Goal: Task Accomplishment & Management: Manage account settings

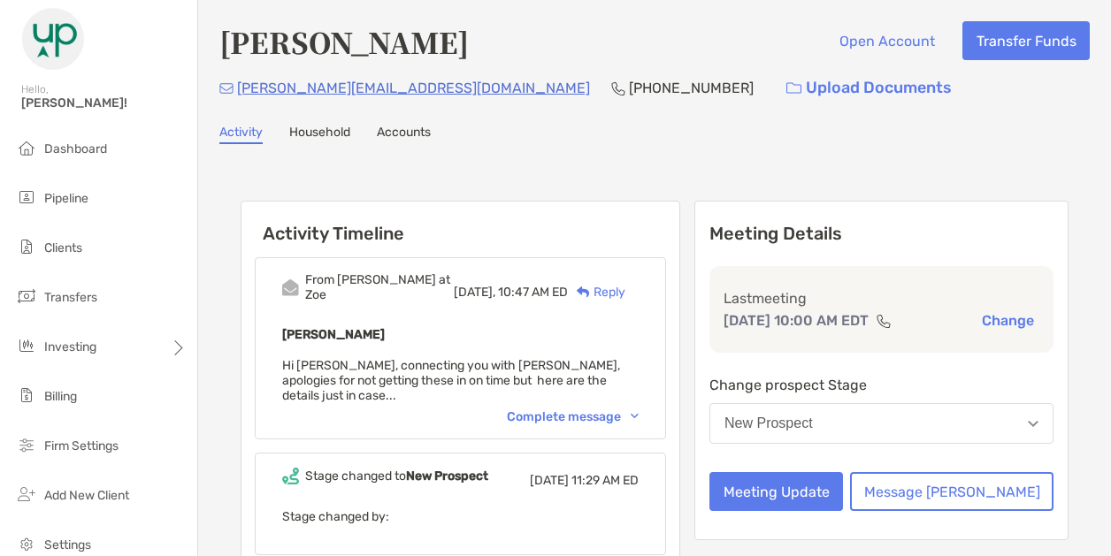
click at [813, 432] on div "New Prospect" at bounding box center [768, 424] width 88 height 16
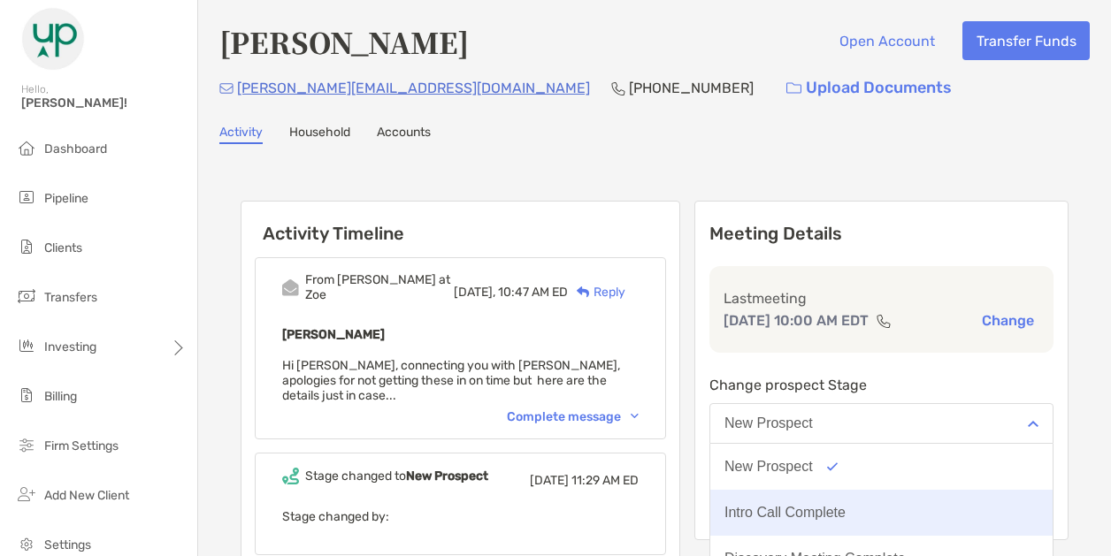
click at [806, 521] on div "Intro Call Complete" at bounding box center [784, 513] width 121 height 16
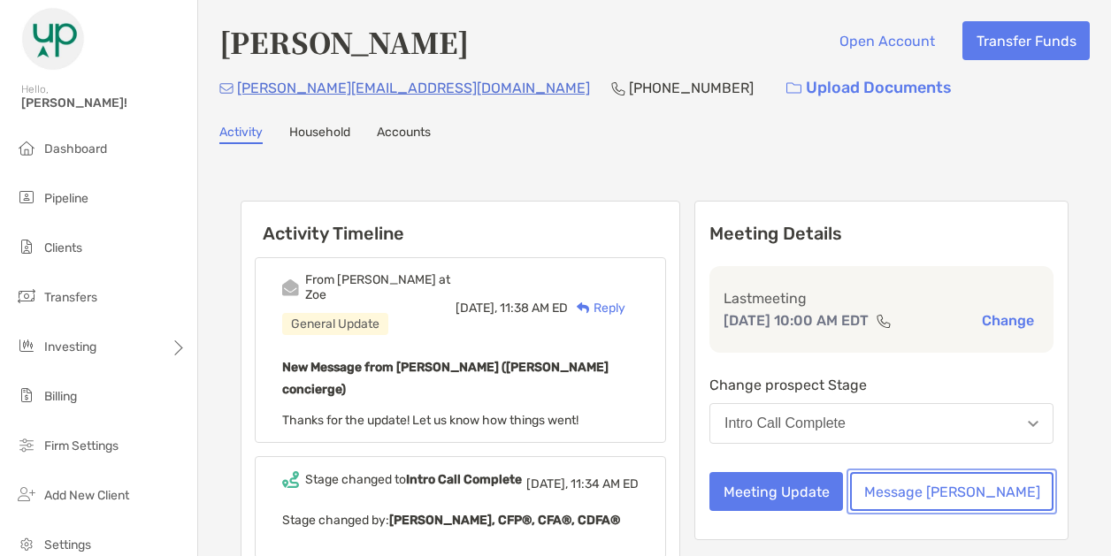
click at [999, 511] on button "Message [PERSON_NAME]" at bounding box center [951, 491] width 203 height 39
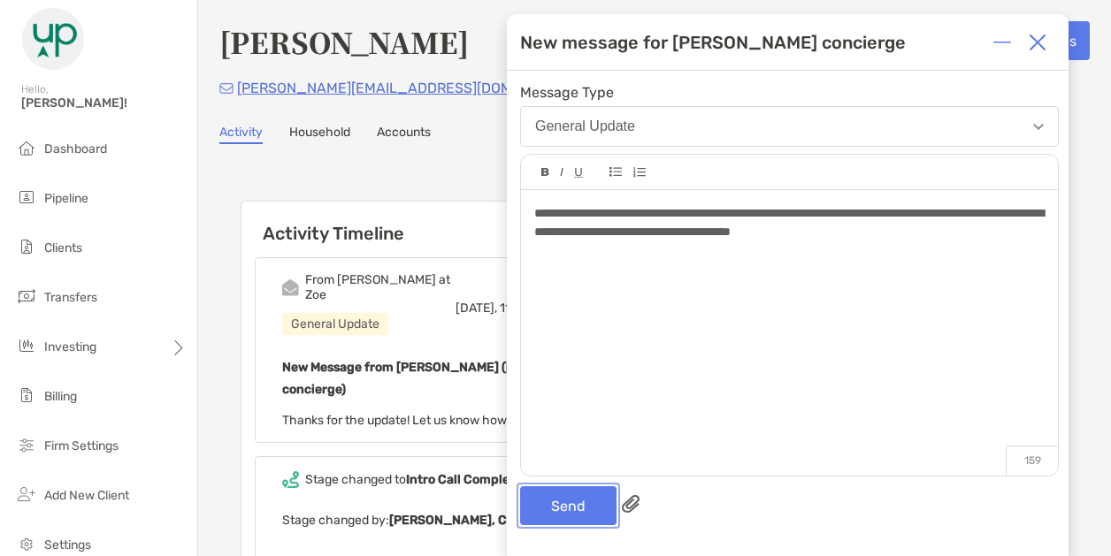
click at [554, 498] on button "Send" at bounding box center [568, 505] width 96 height 39
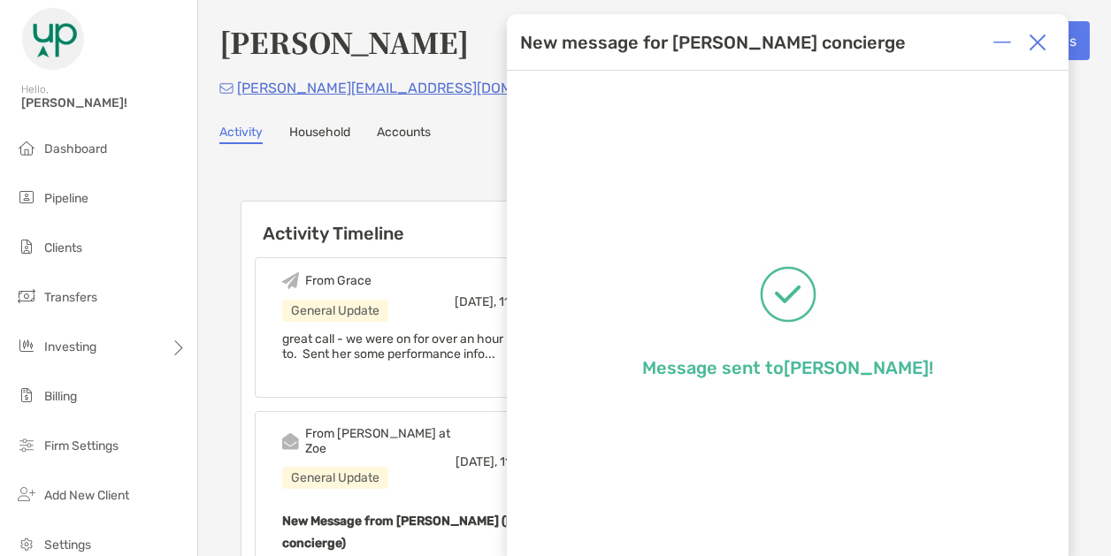
drag, startPoint x: 1035, startPoint y: 49, endPoint x: 990, endPoint y: 32, distance: 48.1
click at [1027, 49] on div at bounding box center [1037, 42] width 35 height 35
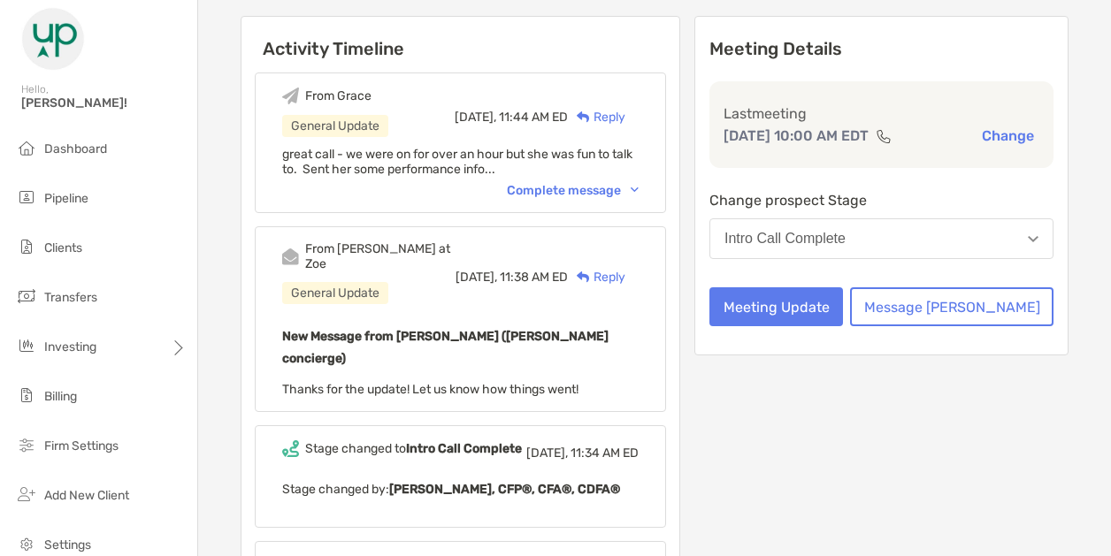
scroll to position [186, 0]
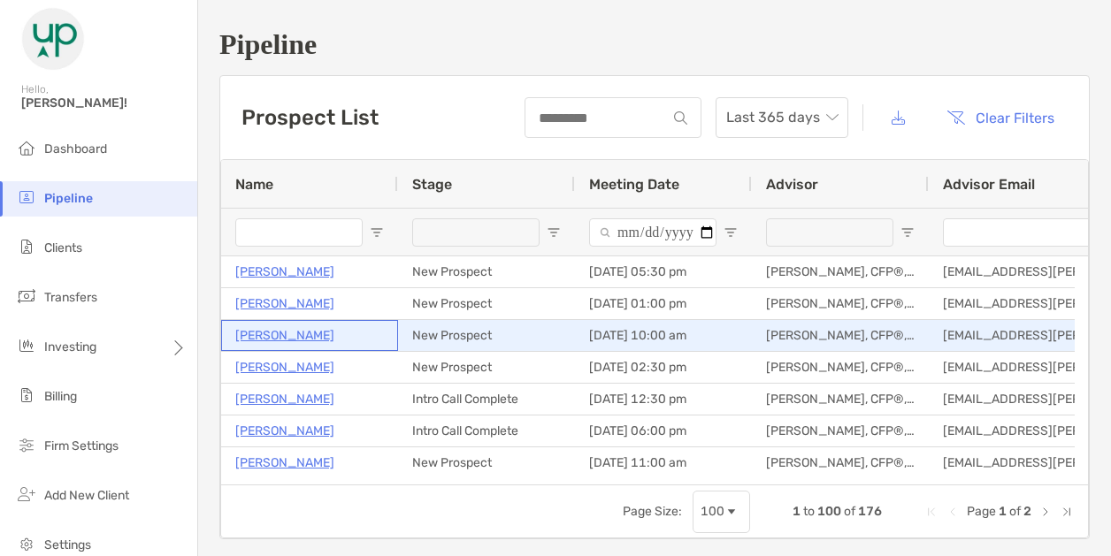
click at [255, 335] on p "[PERSON_NAME]" at bounding box center [284, 336] width 99 height 22
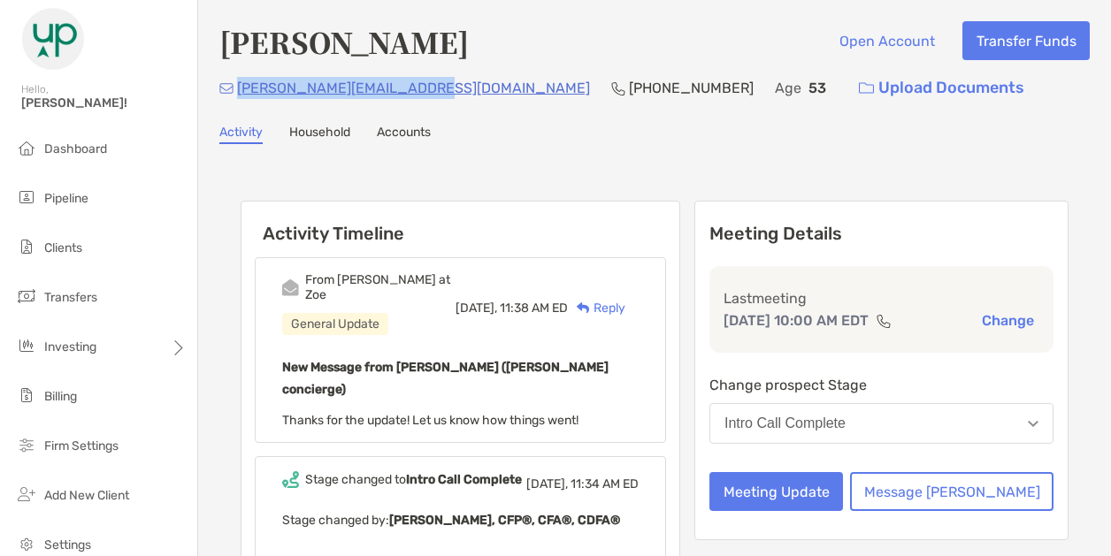
click at [237, 97] on div "christeen.brown@gmail.com (612) 462-8262 Age 53 Upload Documents" at bounding box center [654, 88] width 870 height 38
